Goal: Task Accomplishment & Management: Manage account settings

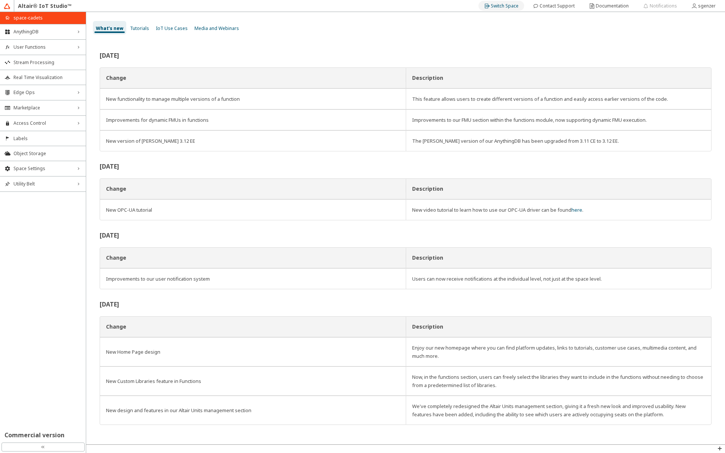
click at [0, 0] on slot "Switch Space" at bounding box center [0, 0] width 0 height 0
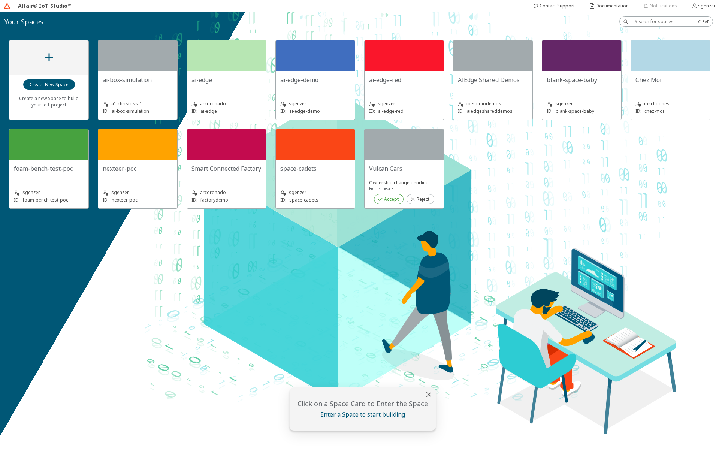
click at [0, 0] on slot "Accept" at bounding box center [0, 0] width 0 height 0
click at [398, 142] on div at bounding box center [404, 144] width 79 height 31
click at [430, 398] on iron-icon at bounding box center [428, 394] width 9 height 9
